Goal: Navigation & Orientation: Understand site structure

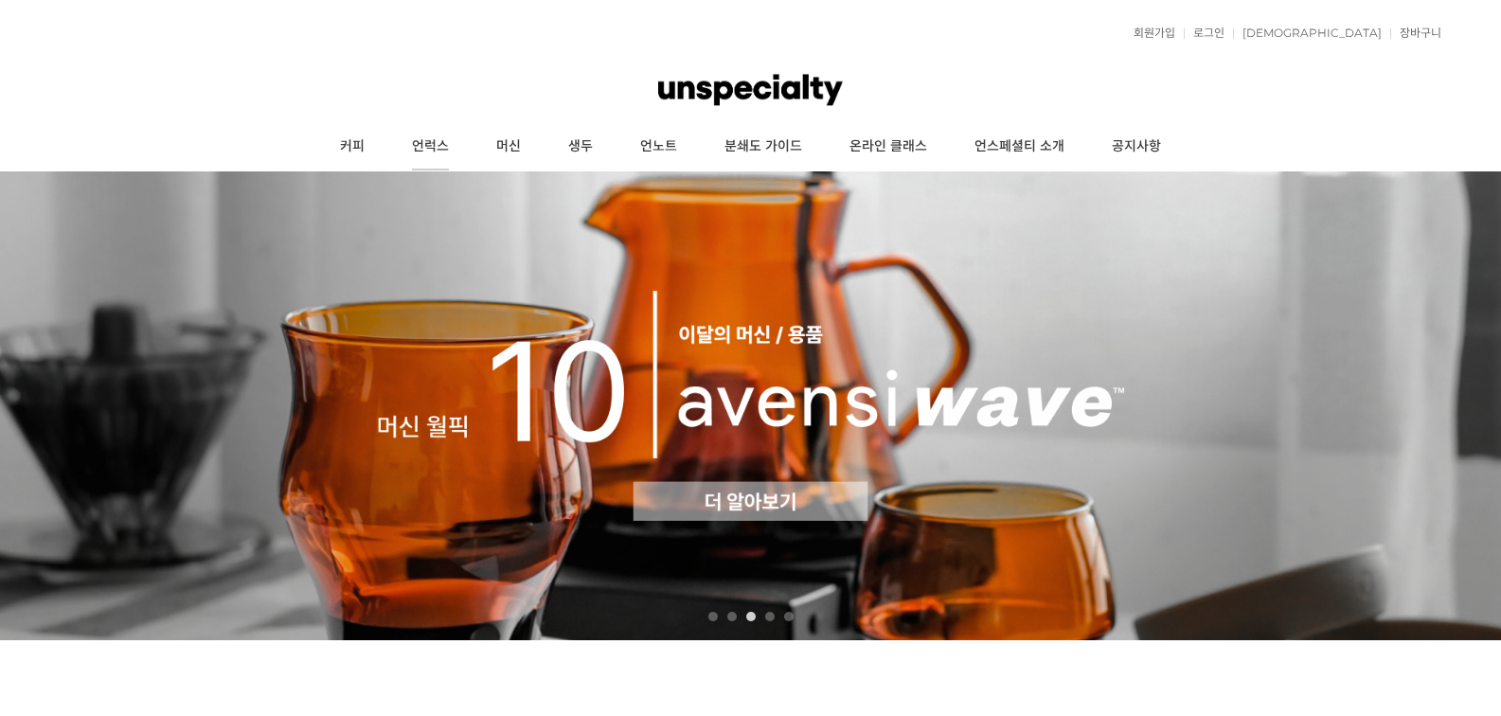
click at [442, 155] on link "언럭스" at bounding box center [430, 146] width 84 height 47
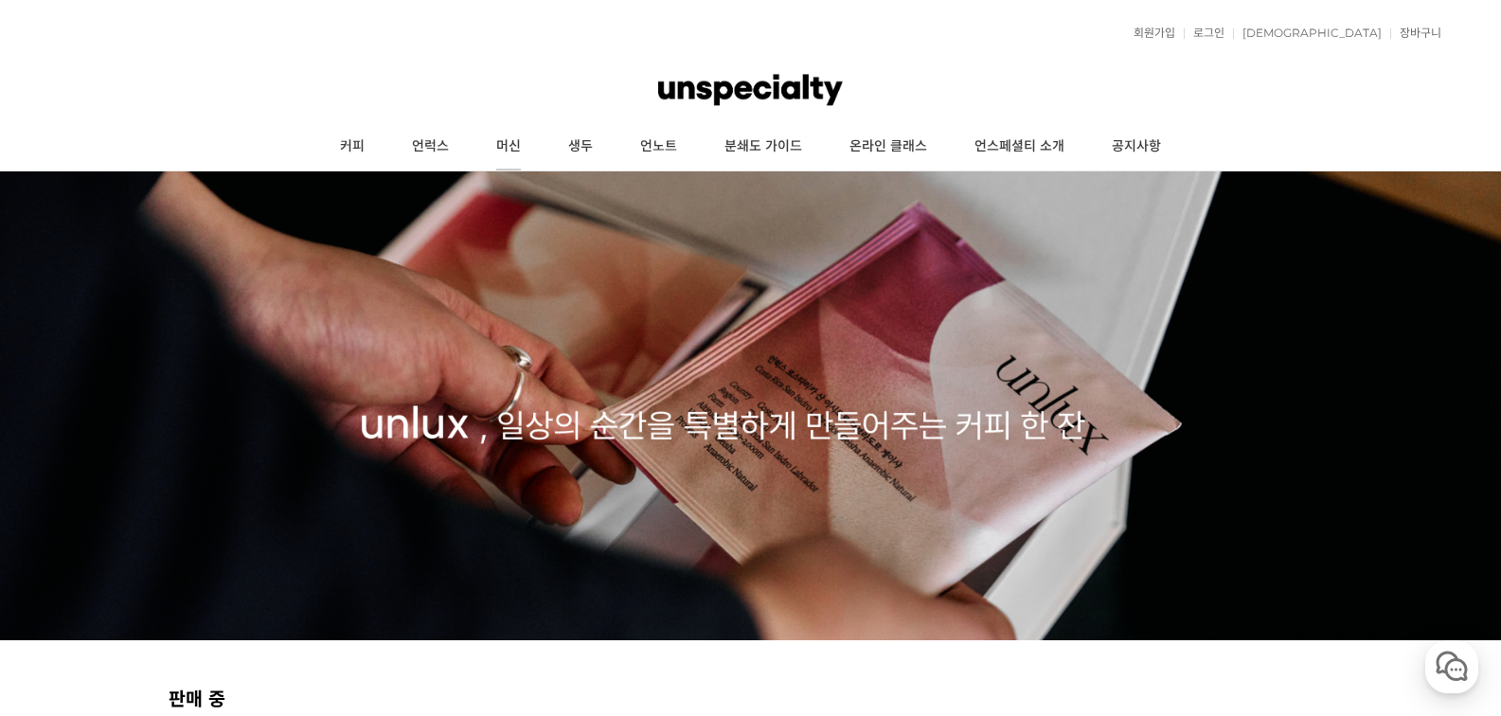
click at [520, 146] on link "머신" at bounding box center [509, 146] width 72 height 47
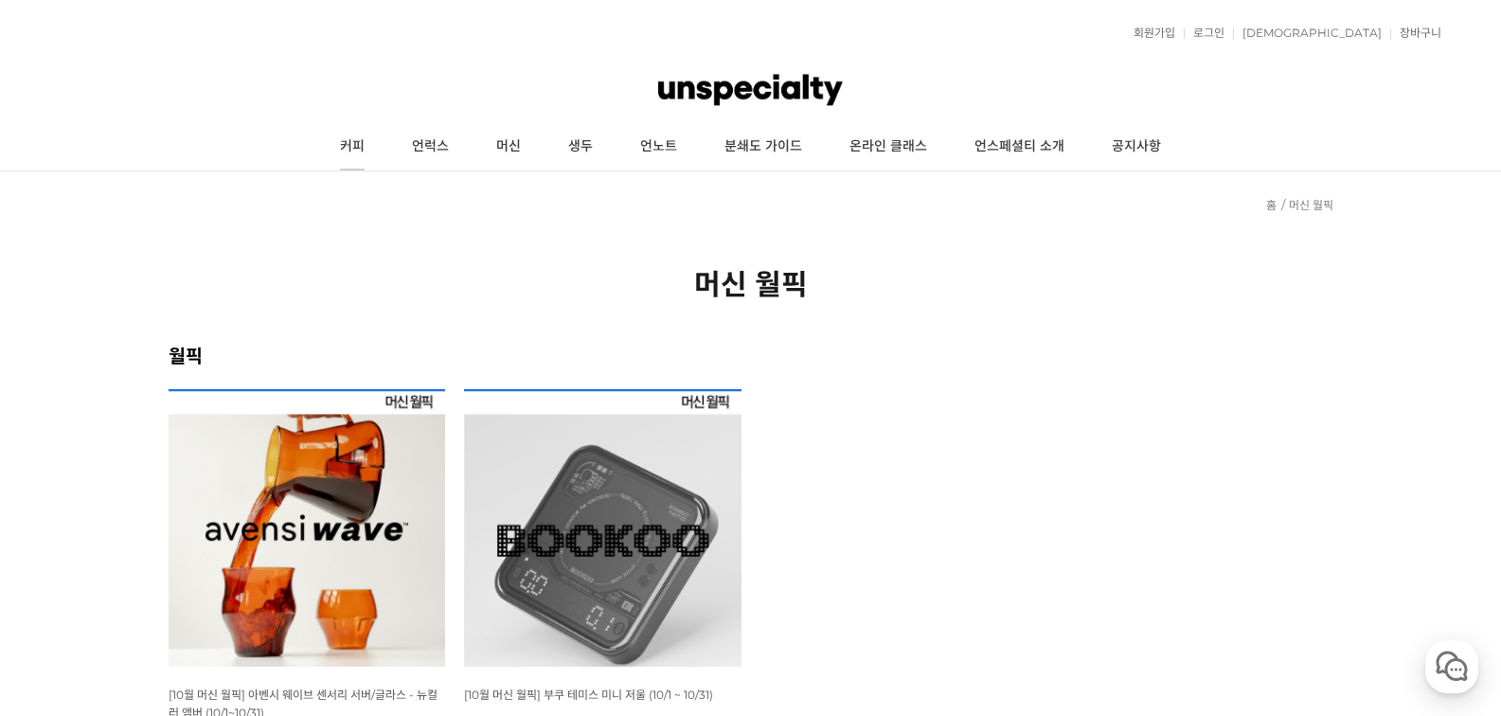
click at [361, 151] on link "커피" at bounding box center [352, 146] width 72 height 47
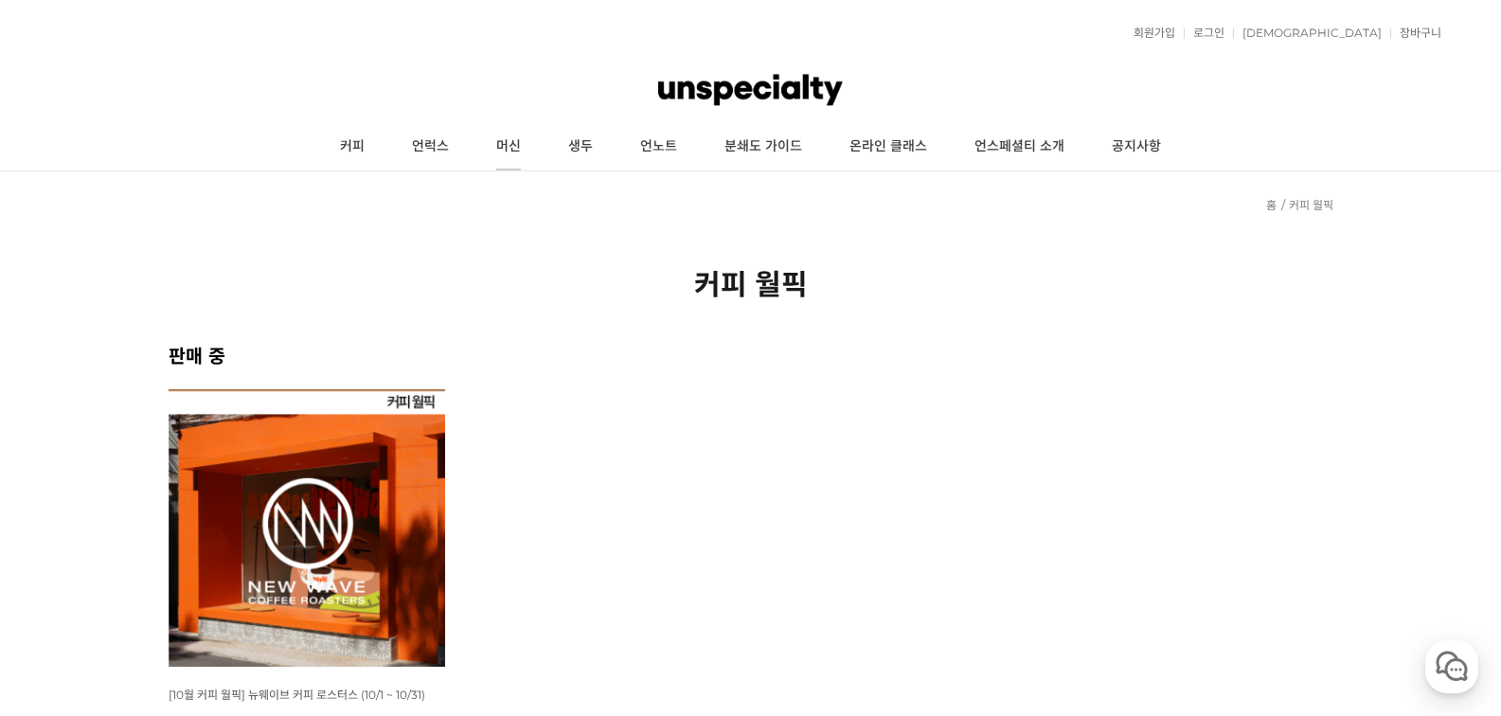
click at [524, 159] on link "머신" at bounding box center [509, 146] width 72 height 47
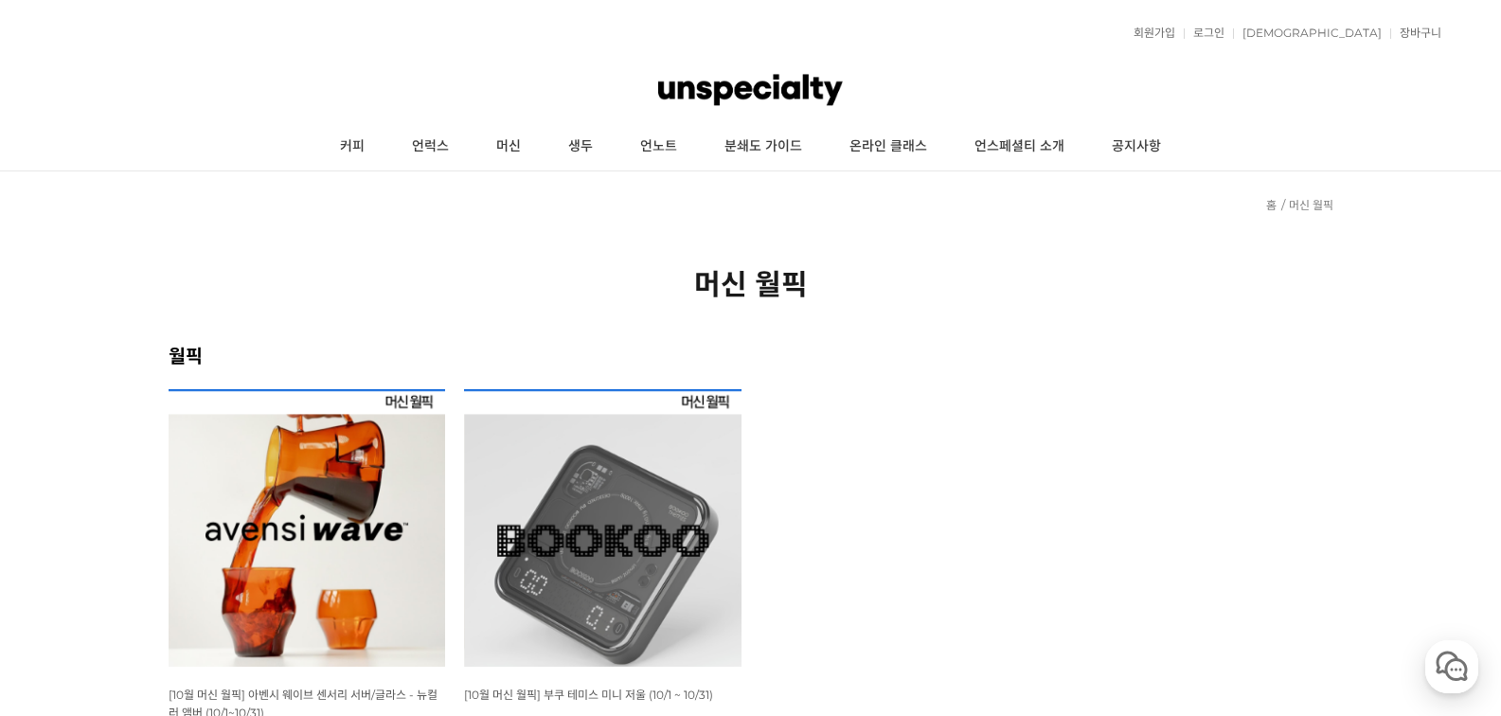
click at [576, 153] on link "생두" at bounding box center [581, 146] width 72 height 47
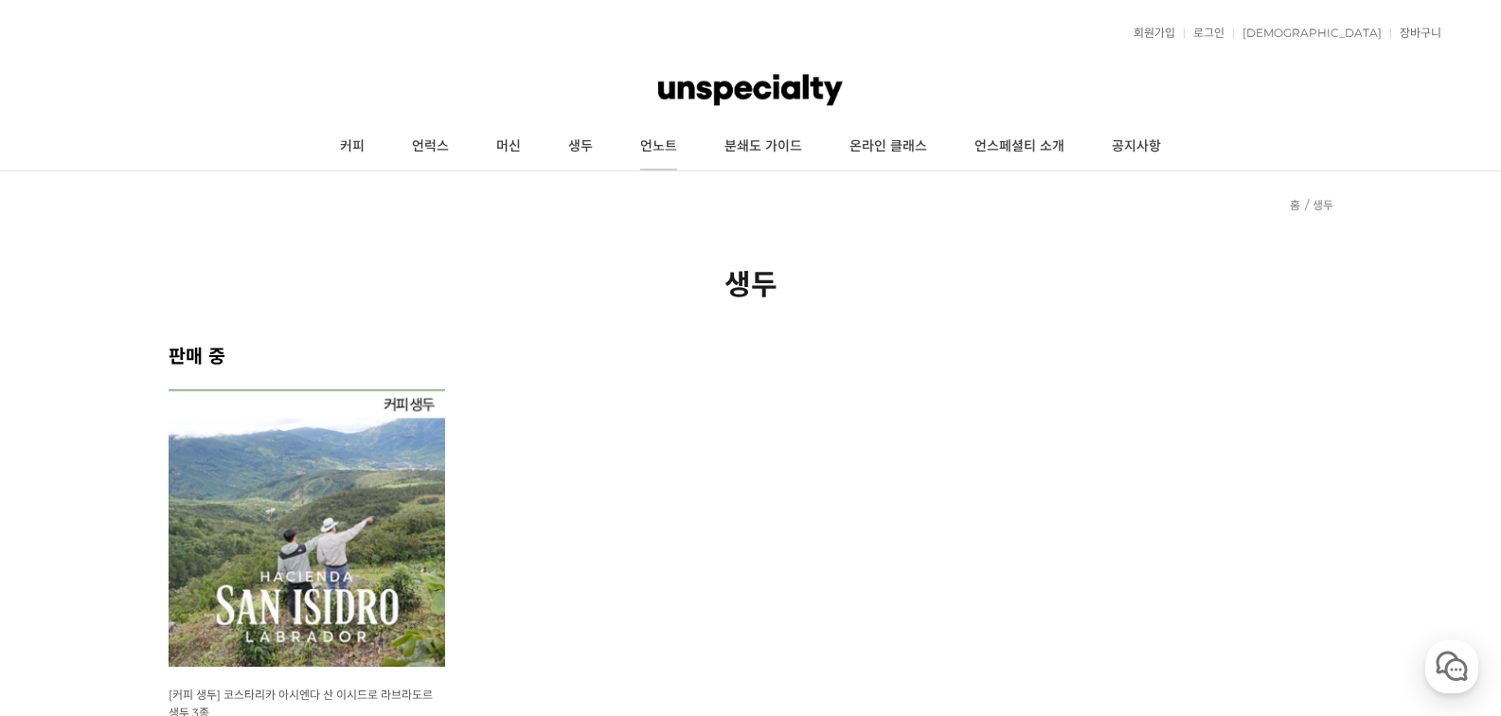
click at [676, 146] on link "언노트" at bounding box center [659, 146] width 84 height 47
